Goal: Use online tool/utility: Utilize a website feature to perform a specific function

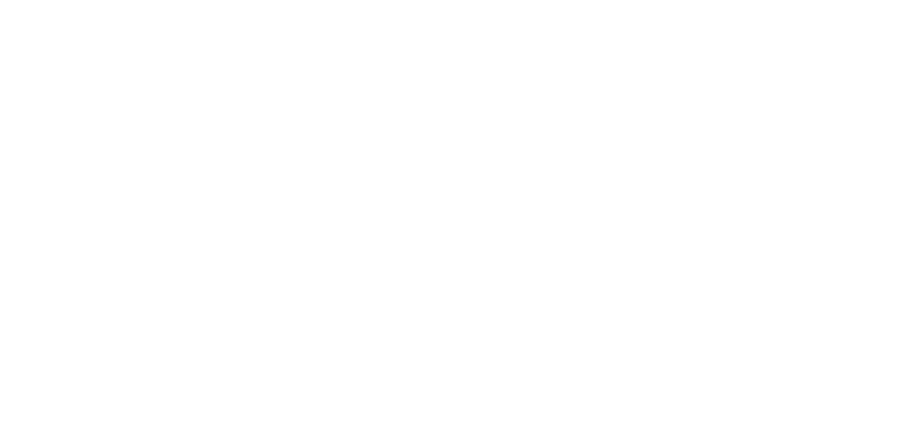
select select "****"
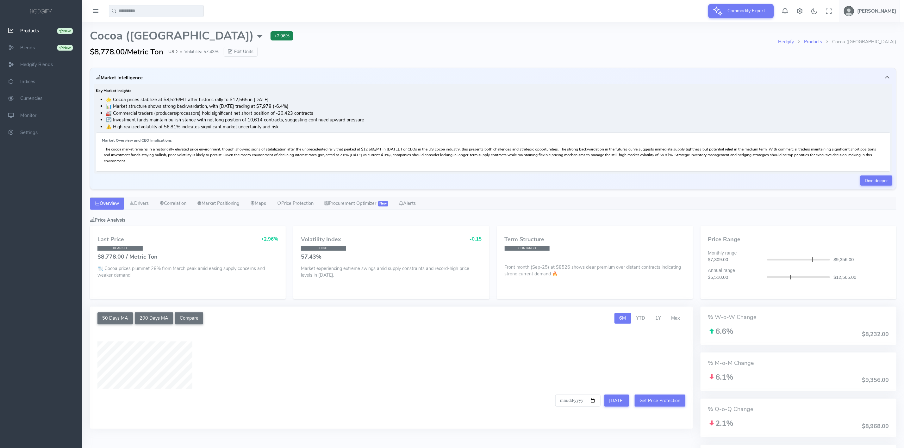
type input "**********"
click at [352, 209] on link "Procurement Optimizer New" at bounding box center [356, 203] width 75 height 13
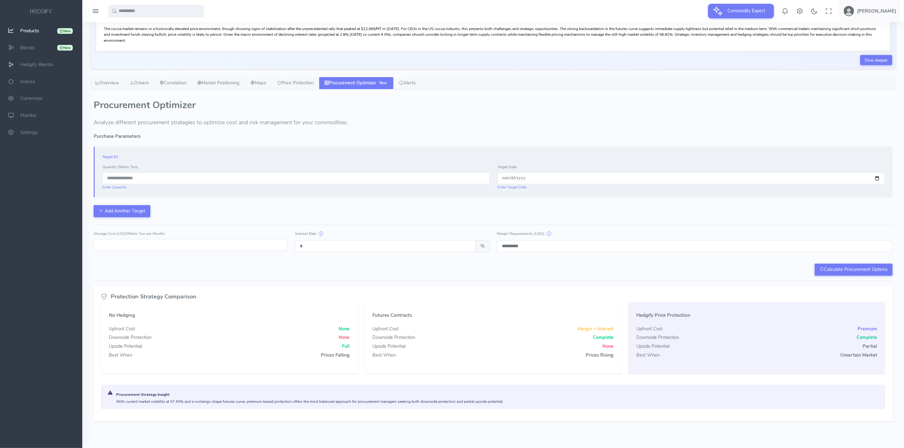
scroll to position [124, 0]
click at [172, 174] on input "number" at bounding box center [295, 178] width 387 height 12
type input "***"
click at [876, 179] on input "date" at bounding box center [690, 178] width 387 height 12
type input "**********"
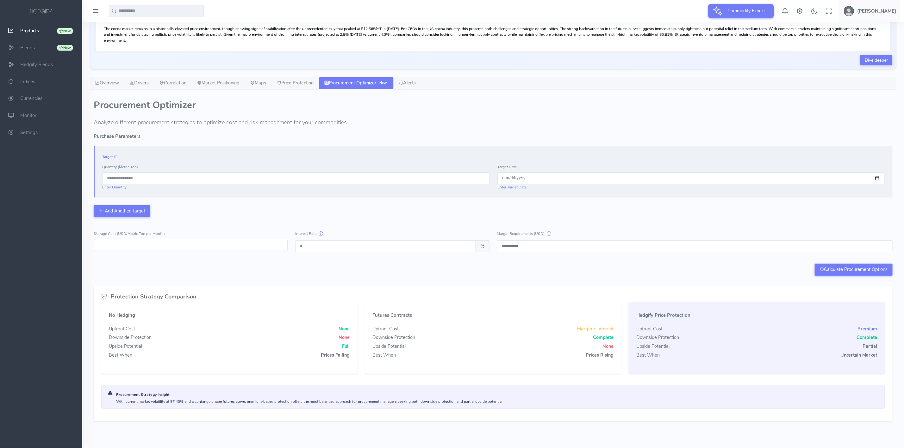
drag, startPoint x: 98, startPoint y: 246, endPoint x: 92, endPoint y: 246, distance: 5.7
click at [92, 246] on div "Storage Cost (USD/Metric Ton per Month) *" at bounding box center [190, 241] width 201 height 22
type input "**"
click at [325, 271] on div "Calculate Procurement Options" at bounding box center [493, 270] width 799 height 12
click at [868, 265] on button "Calculate Procurement Options" at bounding box center [854, 270] width 78 height 12
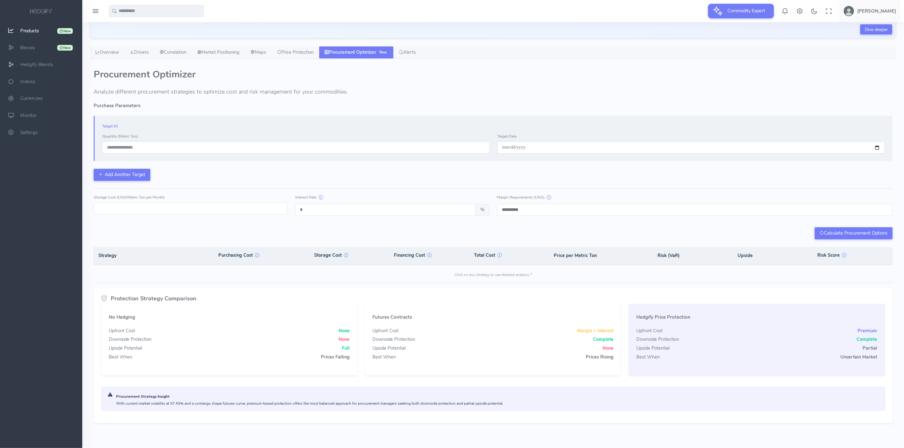
scroll to position [158, 0]
click at [472, 338] on div "Downside Protection Complete" at bounding box center [493, 337] width 241 height 7
click at [475, 269] on div "Risk Score Explanation The Risk Score provides a simplified, comparative measur…" at bounding box center [493, 260] width 799 height 31
click at [429, 318] on h5 "Futures Contracts" at bounding box center [493, 315] width 241 height 5
click at [462, 269] on div "Risk Score Explanation The Risk Score provides a simplified, comparative measur…" at bounding box center [493, 260] width 799 height 31
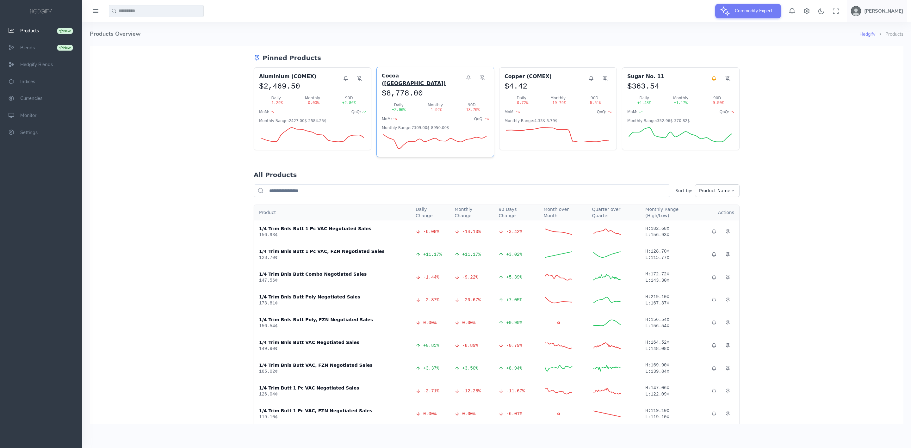
click at [390, 80] on h3 "Cocoa (US)" at bounding box center [422, 79] width 80 height 15
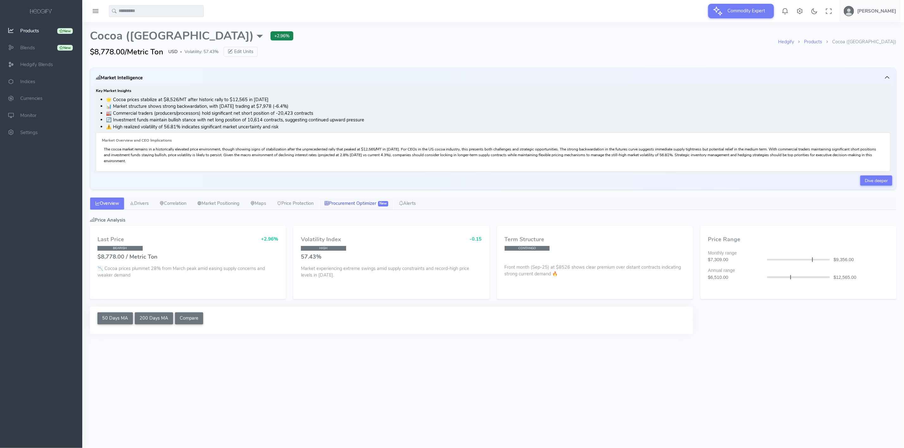
select select "****"
click at [369, 199] on link "Procurement Optimizer New" at bounding box center [356, 203] width 75 height 13
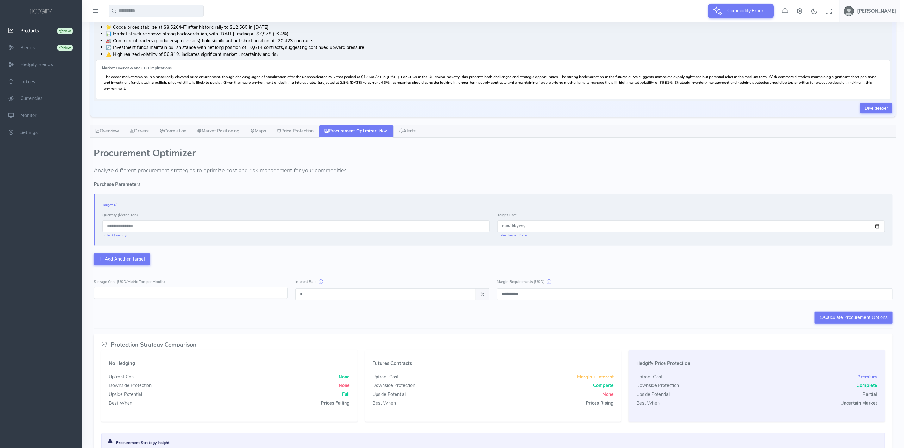
scroll to position [95, 0]
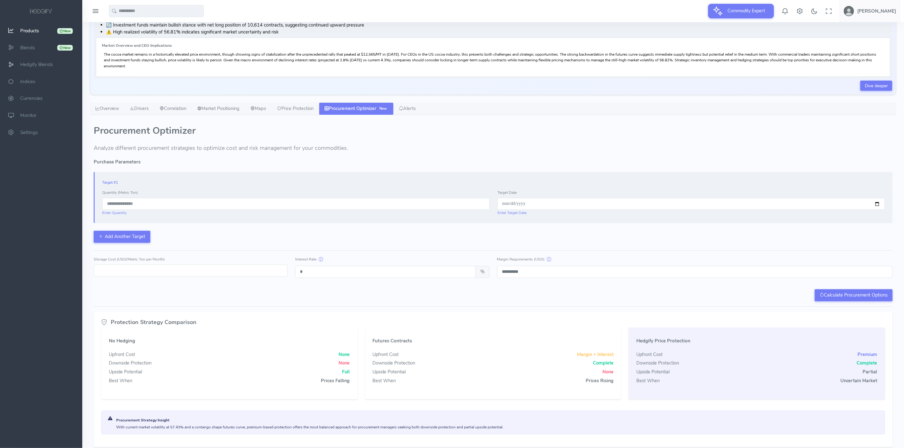
click at [183, 208] on input "number" at bounding box center [295, 204] width 387 height 12
type input "*"
type input "****"
click at [811, 201] on input "date" at bounding box center [690, 204] width 387 height 12
click at [811, 209] on input "date" at bounding box center [690, 204] width 387 height 12
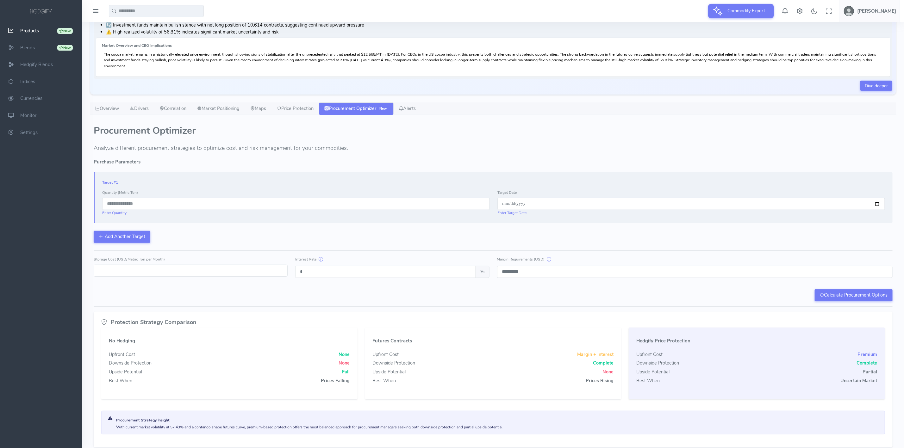
click at [877, 206] on input "date" at bounding box center [690, 204] width 387 height 12
type input "**********"
click at [625, 236] on div "**********" at bounding box center [493, 207] width 799 height 71
drag, startPoint x: 216, startPoint y: 272, endPoint x: 57, endPoint y: 274, distance: 159.4
click at [57, 274] on div at bounding box center [452, 189] width 904 height 569
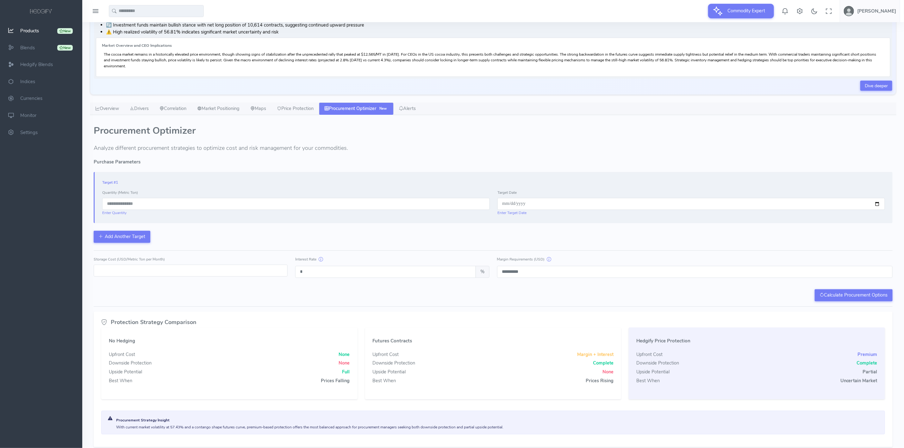
type input "**"
click at [317, 290] on div "**********" at bounding box center [493, 230] width 799 height 142
drag, startPoint x: 296, startPoint y: 276, endPoint x: 289, endPoint y: 276, distance: 7.0
click at [289, 276] on div "Storage Cost (USD/Metric Ton per Month) ** Interest Rate * % Margin Requirement…" at bounding box center [493, 267] width 806 height 22
type input "*"
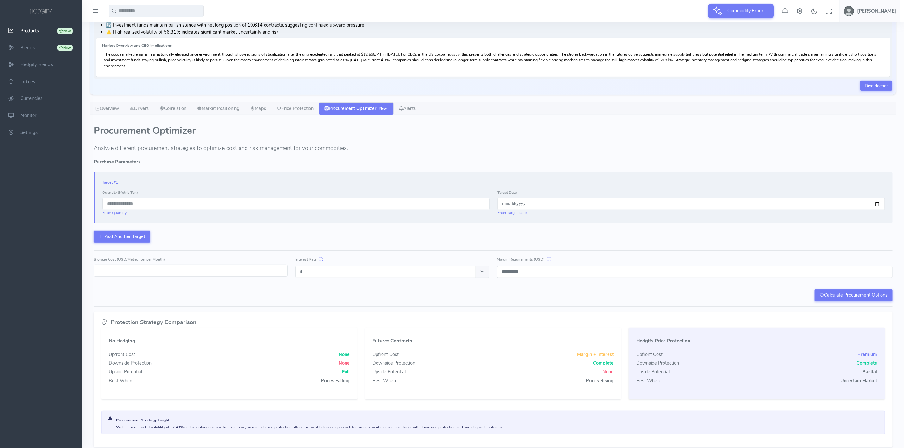
click at [375, 299] on div "Calculate Procurement Options" at bounding box center [493, 295] width 799 height 12
click at [815, 299] on button "Calculate Procurement Options" at bounding box center [854, 295] width 78 height 12
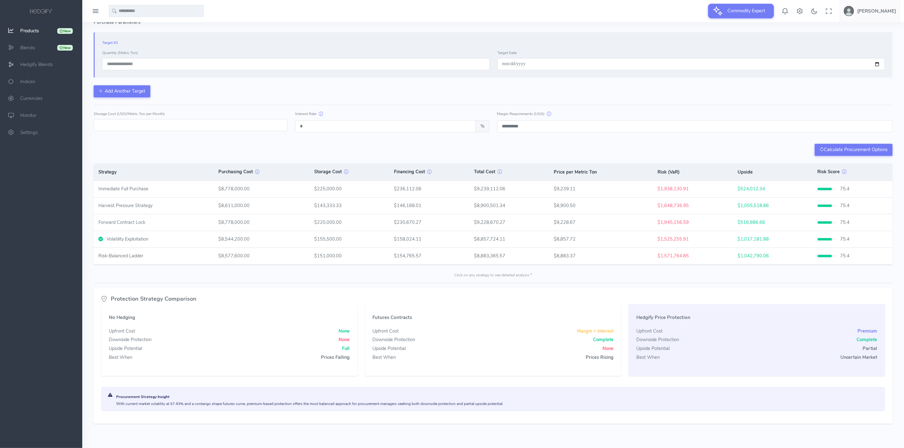
scroll to position [242, 0]
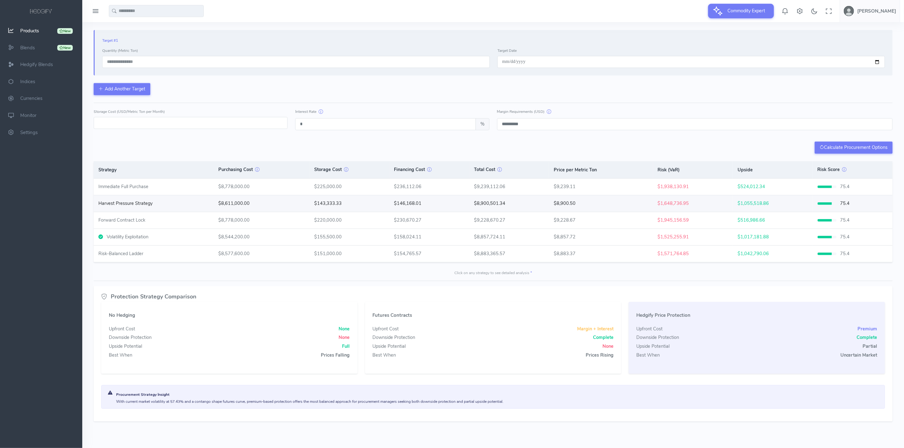
click at [398, 195] on td "$146,168.01" at bounding box center [429, 203] width 80 height 16
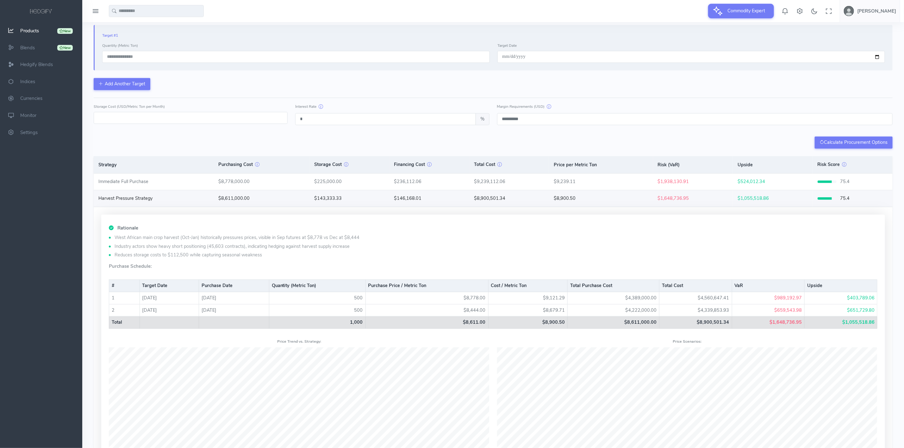
click at [205, 207] on td "Harvest Pressure Strategy" at bounding box center [154, 198] width 120 height 16
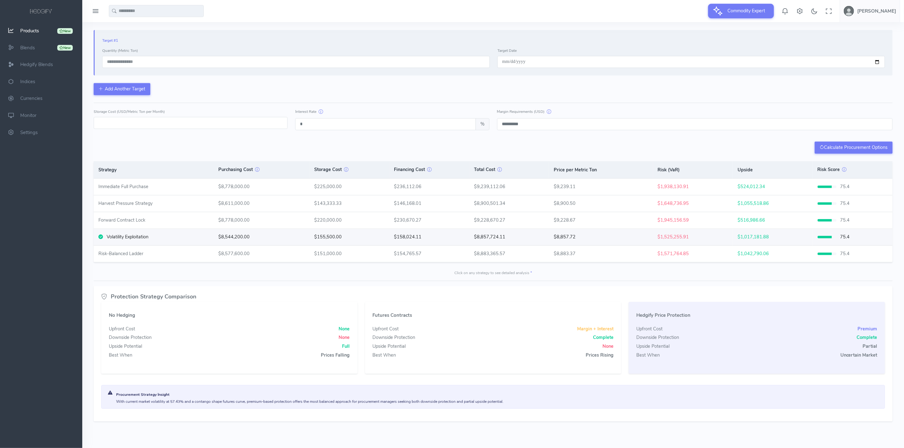
click at [177, 239] on div "Volatility Exploitation" at bounding box center [153, 237] width 110 height 7
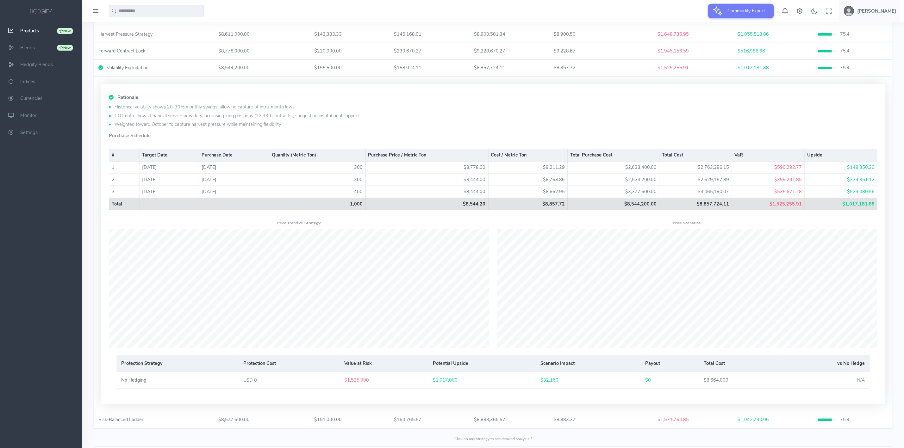
scroll to position [432, 0]
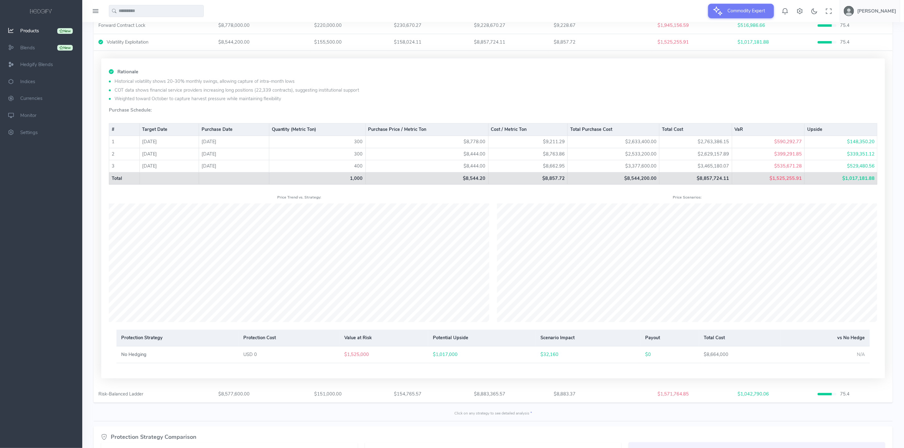
click at [887, 213] on div "Rationale Historical volatility shows 20-30% monthly swings, allowing capture o…" at bounding box center [493, 219] width 799 height 320
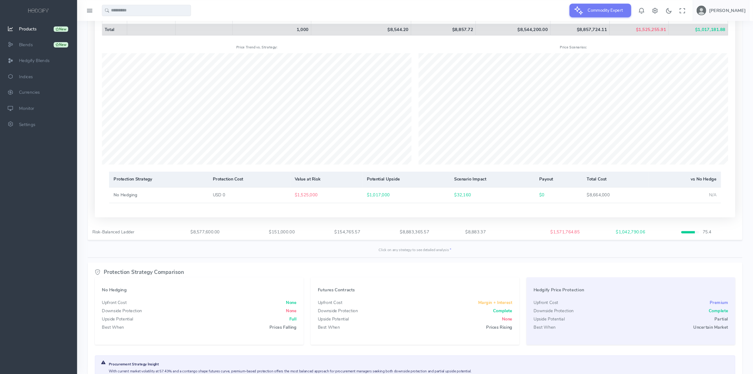
scroll to position [579, 0]
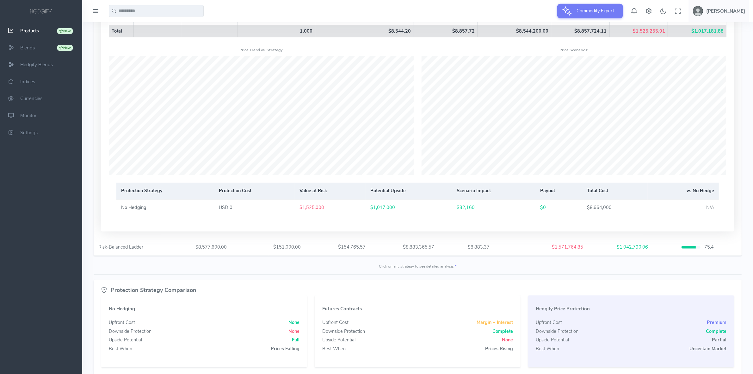
drag, startPoint x: 910, startPoint y: 1, endPoint x: 523, endPoint y: 271, distance: 472.6
click at [523, 269] on div "Click on any strategy to see detailed analysis * Purchase Options Determinator …" at bounding box center [418, 266] width 648 height 6
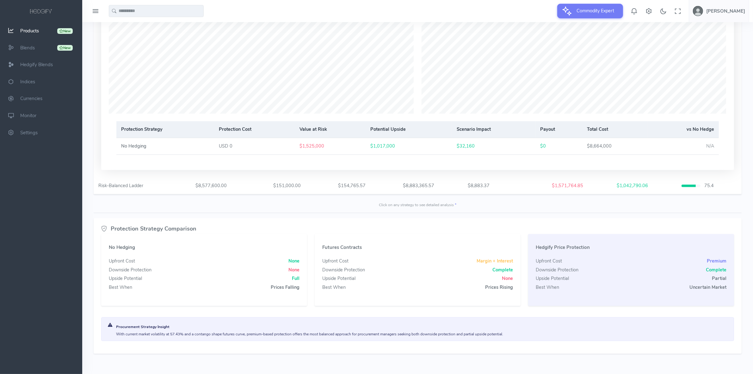
scroll to position [650, 0]
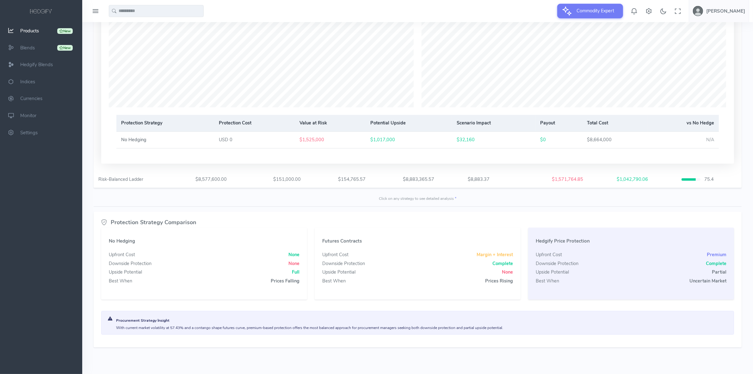
click at [555, 261] on span "Downside Protection" at bounding box center [557, 263] width 43 height 7
click at [555, 275] on div "Hedgify Price Protection Upfront Cost Premium Downside Protection Complete Upsi…" at bounding box center [631, 263] width 206 height 72
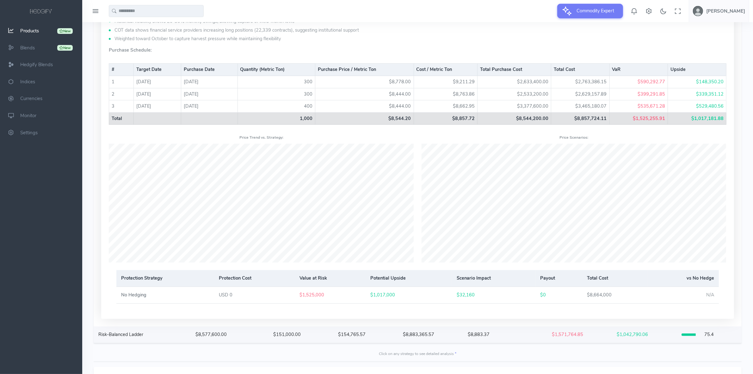
scroll to position [571, 0]
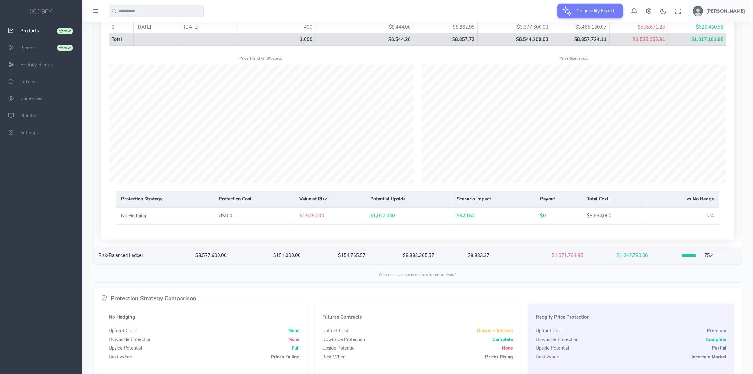
click at [383, 259] on td "$154,765.57" at bounding box center [365, 255] width 65 height 16
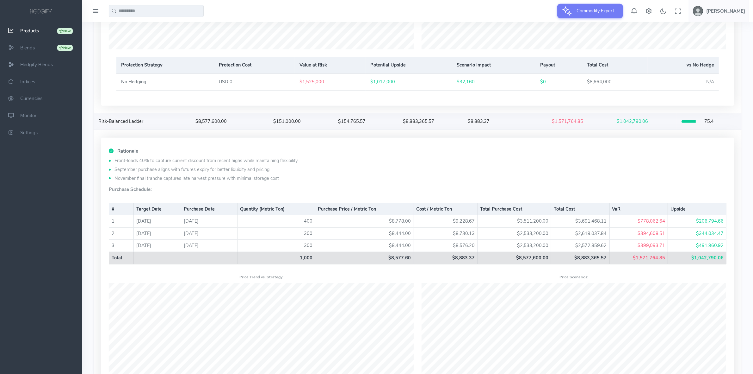
scroll to position [690, 0]
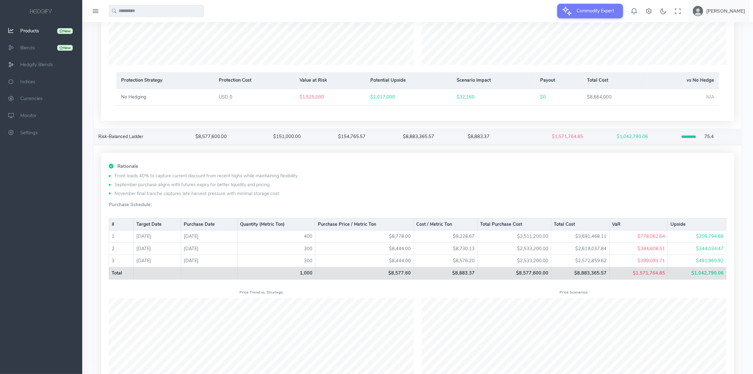
click at [183, 140] on div "Risk-Balanced Ladder" at bounding box center [142, 136] width 88 height 7
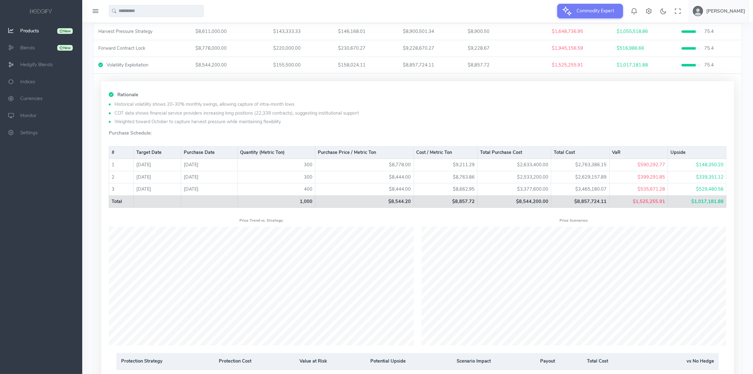
scroll to position [373, 0]
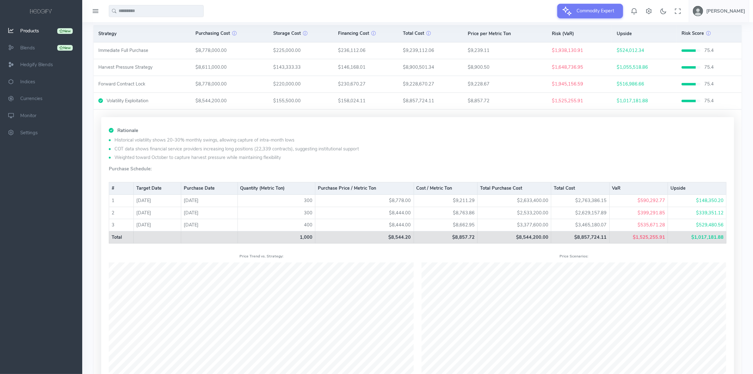
drag, startPoint x: 113, startPoint y: 142, endPoint x: 293, endPoint y: 143, distance: 180.0
click at [293, 143] on li "Historical volatility shows 20-30% monthly swings, allowing capture of intra-mo…" at bounding box center [418, 140] width 618 height 7
click at [194, 146] on ul "Historical volatility shows 20-30% monthly swings, allowing capture of intra-mo…" at bounding box center [418, 149] width 618 height 24
drag, startPoint x: 117, startPoint y: 149, endPoint x: 277, endPoint y: 151, distance: 159.4
click at [277, 151] on li "COT data shows financial service providers increasing long positions (22,339 co…" at bounding box center [418, 149] width 618 height 7
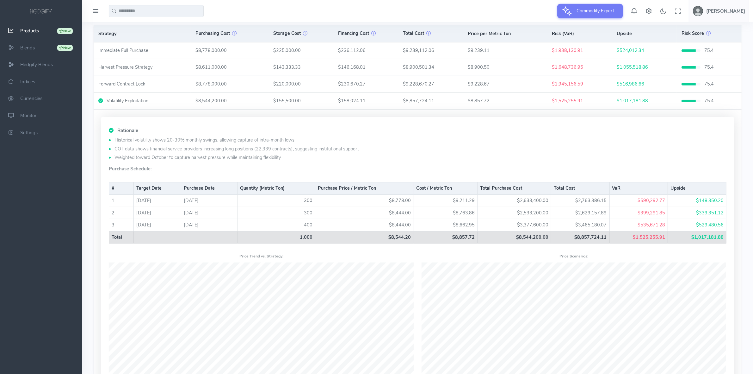
click at [172, 160] on li "Weighted toward October to capture harvest pressure while maintaining flexibili…" at bounding box center [418, 157] width 618 height 7
drag, startPoint x: 116, startPoint y: 159, endPoint x: 280, endPoint y: 160, distance: 163.9
click at [280, 160] on li "Weighted toward October to capture harvest pressure while maintaining flexibili…" at bounding box center [418, 157] width 618 height 7
click at [319, 159] on li "Weighted toward October to capture harvest pressure while maintaining flexibili…" at bounding box center [418, 157] width 618 height 7
